Goal: Information Seeking & Learning: Learn about a topic

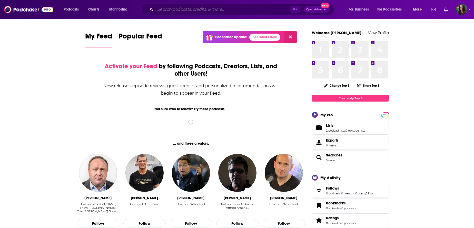
click at [210, 8] on input "Search podcasts, credits, & more..." at bounding box center [223, 9] width 135 height 8
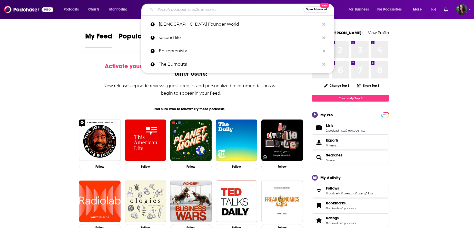
paste input "The Gstaad Guy Podcast"
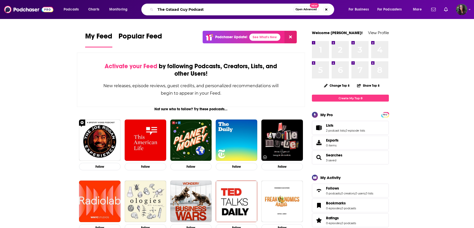
type input "The Gstaad Guy Podcast"
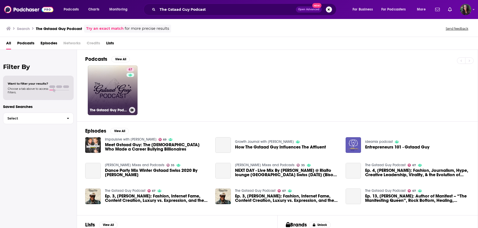
click at [123, 83] on link "67 The Gstaad Guy Podcast" at bounding box center [113, 90] width 50 height 50
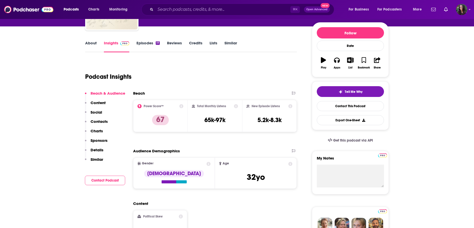
scroll to position [58, 0]
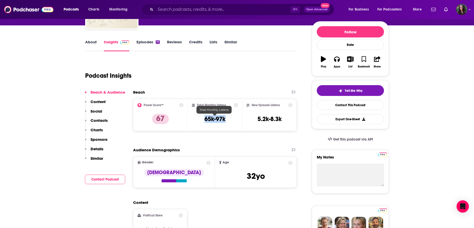
drag, startPoint x: 203, startPoint y: 119, endPoint x: 228, endPoint y: 119, distance: 25.2
click at [228, 119] on div "Total Monthly Listens 65k-97k" at bounding box center [215, 115] width 46 height 24
copy h3 "65k-97k"
drag, startPoint x: 267, startPoint y: 120, endPoint x: 287, endPoint y: 120, distance: 20.3
click at [287, 120] on div "New Episode Listens 5.2k-8.3k" at bounding box center [270, 115] width 46 height 24
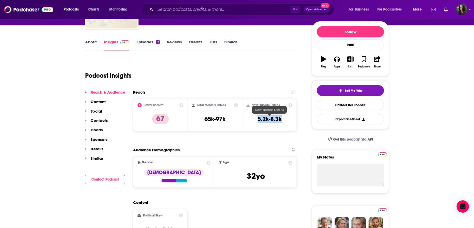
copy h3 "5.2k-8.3k"
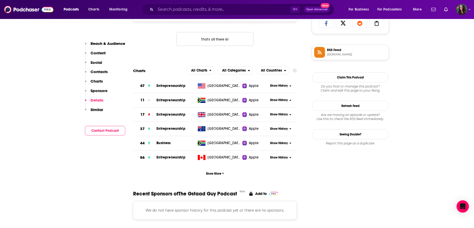
scroll to position [0, 0]
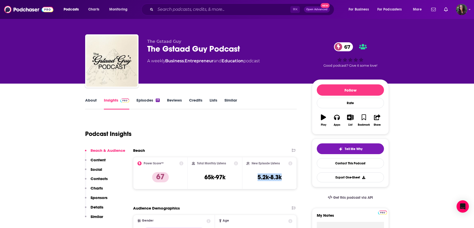
click at [93, 102] on link "About" at bounding box center [91, 104] width 12 height 12
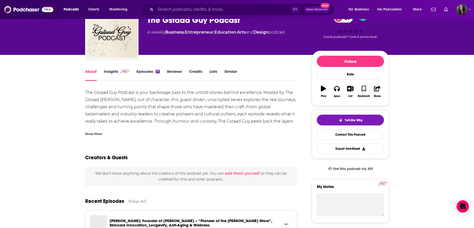
scroll to position [31, 0]
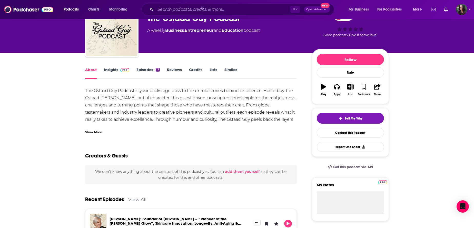
click at [140, 107] on div "The Gstaad Guy Podcast is your backstage pass to the untold stories behind exce…" at bounding box center [191, 123] width 212 height 72
click at [96, 132] on div "Show More" at bounding box center [93, 131] width 17 height 5
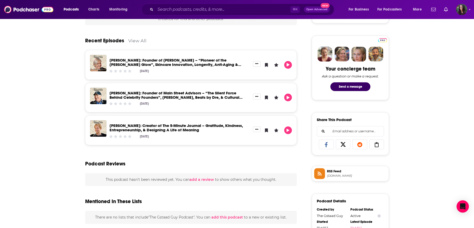
scroll to position [229, 0]
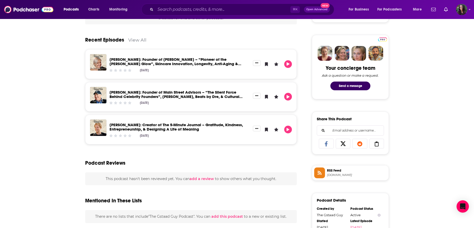
click at [144, 39] on link "View All" at bounding box center [137, 39] width 18 height 5
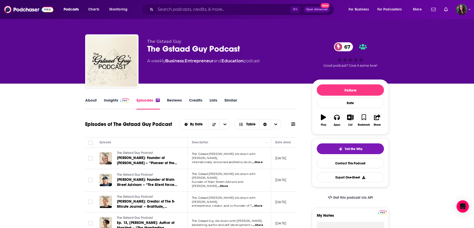
click at [91, 101] on link "About" at bounding box center [91, 104] width 12 height 12
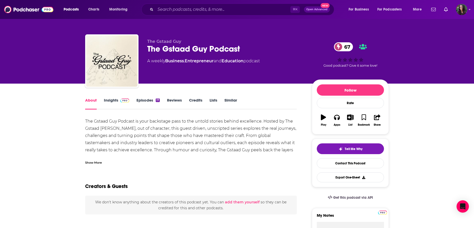
click at [111, 100] on link "Insights" at bounding box center [116, 104] width 25 height 12
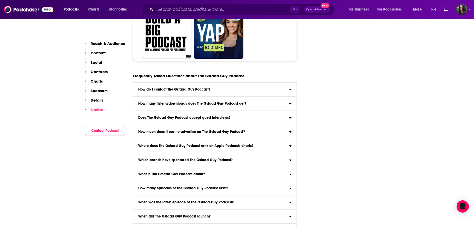
scroll to position [2266, 0]
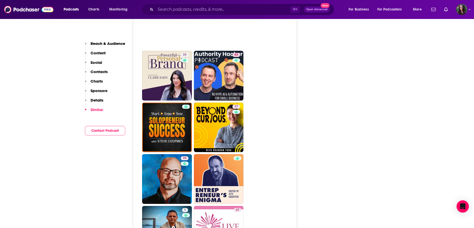
click at [114, 44] on p "Reach & Audience" at bounding box center [108, 43] width 35 height 5
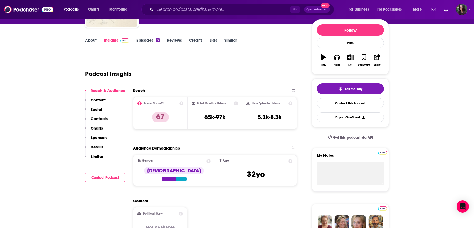
scroll to position [58, 0]
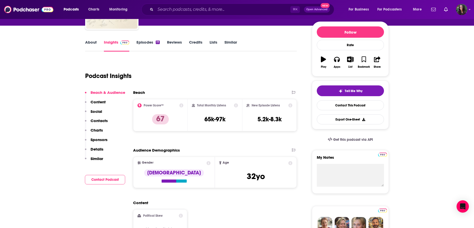
click at [177, 45] on link "Reviews" at bounding box center [174, 46] width 15 height 12
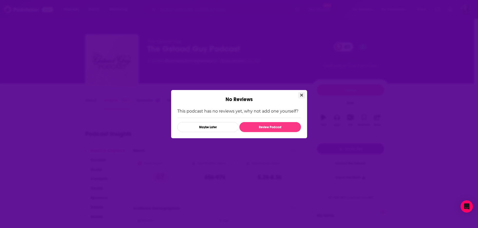
click at [300, 97] on icon "Close" at bounding box center [301, 95] width 3 height 4
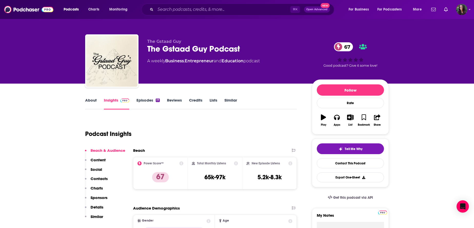
click at [95, 100] on link "About" at bounding box center [91, 104] width 12 height 12
